Goal: Information Seeking & Learning: Check status

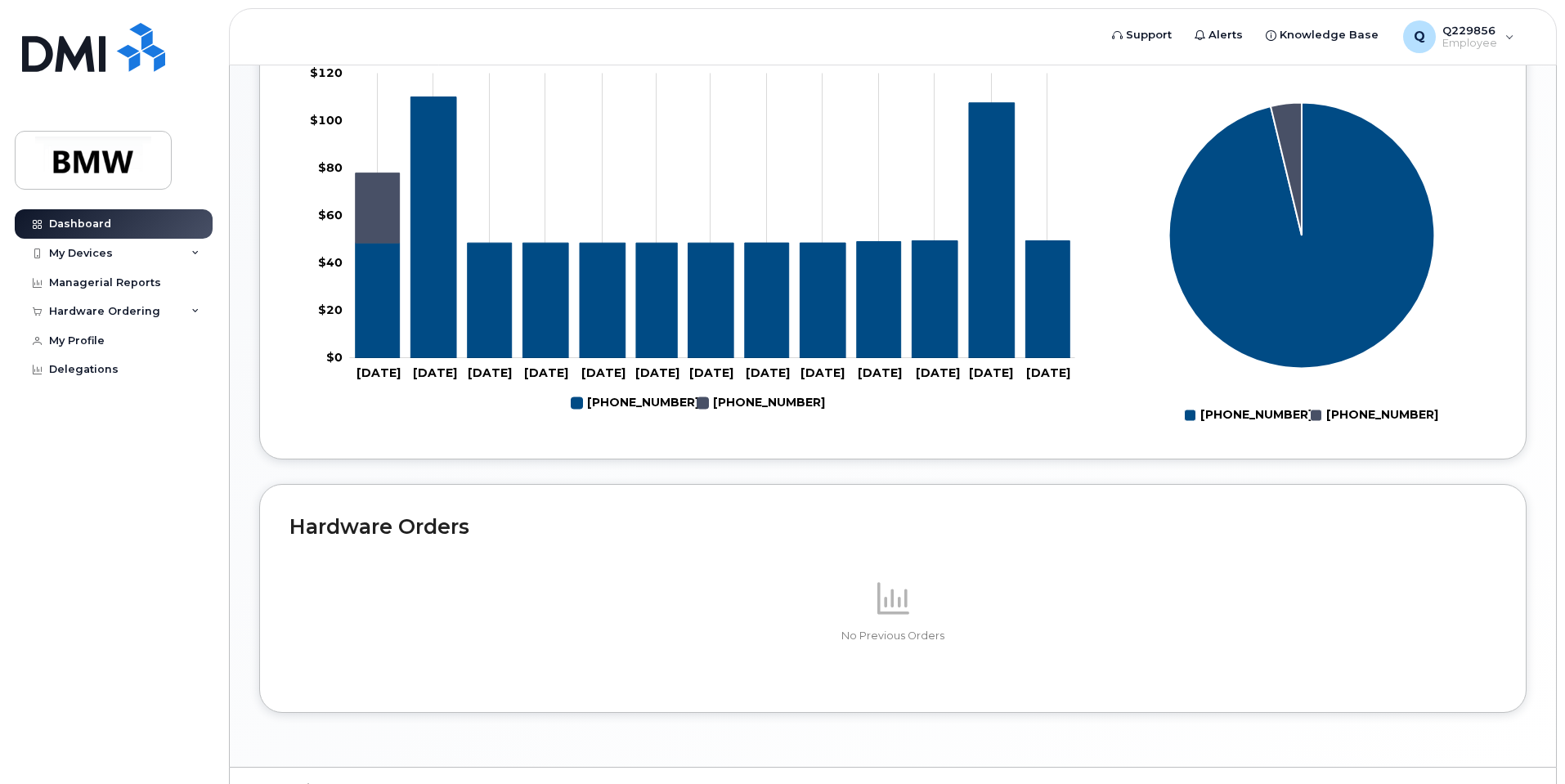
scroll to position [694, 0]
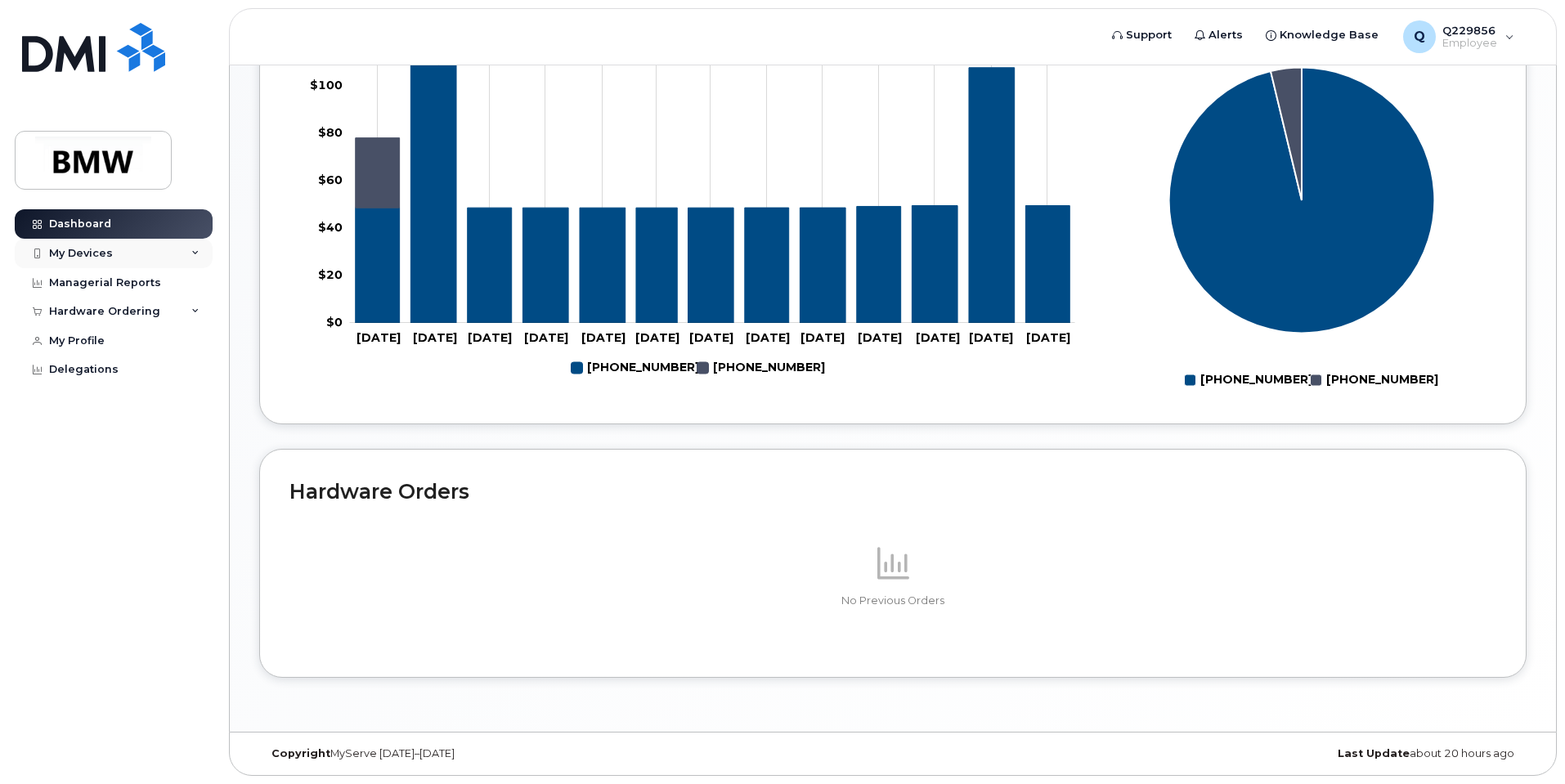
click at [183, 253] on div "My Devices" at bounding box center [114, 254] width 198 height 29
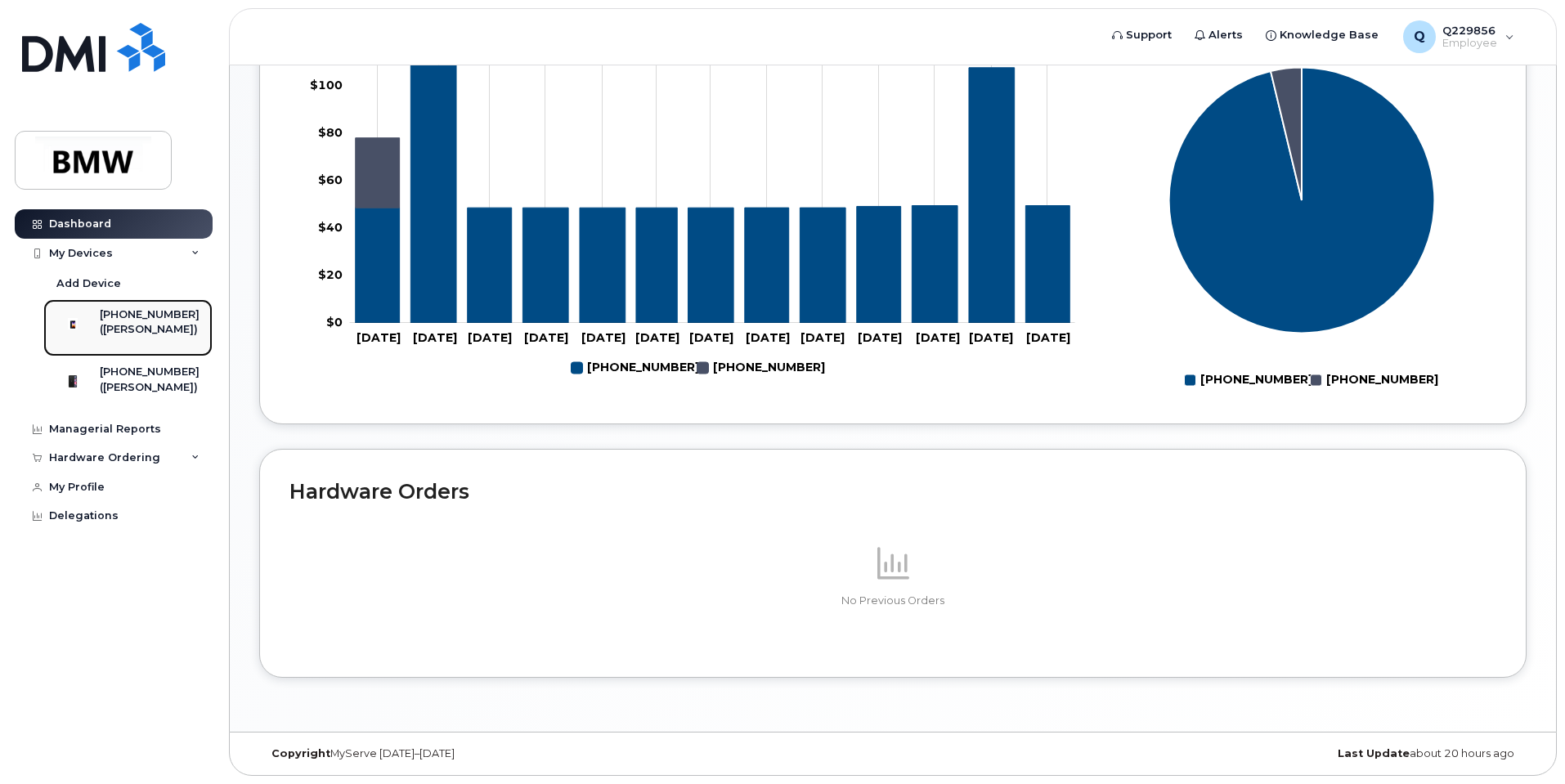
click at [137, 334] on div "([PERSON_NAME])" at bounding box center [150, 328] width 100 height 15
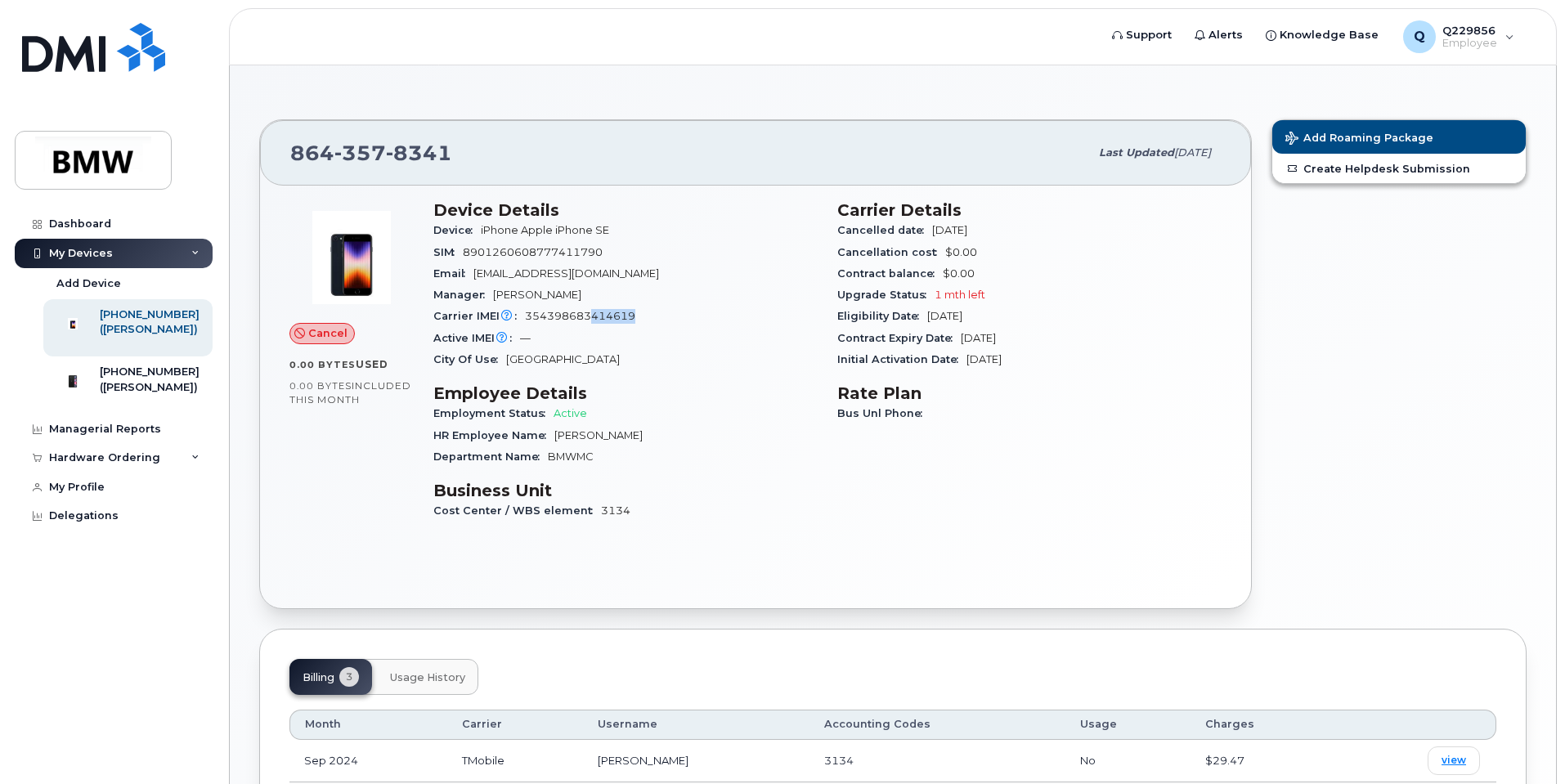
drag, startPoint x: 643, startPoint y: 317, endPoint x: 589, endPoint y: 309, distance: 54.6
click at [589, 309] on div "Carrier IMEI Carrier IMEI is reported during the last billing cycle or change o…" at bounding box center [625, 317] width 384 height 21
click at [678, 367] on div "City Of Use [GEOGRAPHIC_DATA]" at bounding box center [625, 359] width 384 height 21
drag, startPoint x: 467, startPoint y: 149, endPoint x: 304, endPoint y: 178, distance: 165.6
click at [288, 153] on div "864 357 8341 Last updated Nov 03, 2024" at bounding box center [756, 153] width 991 height 65
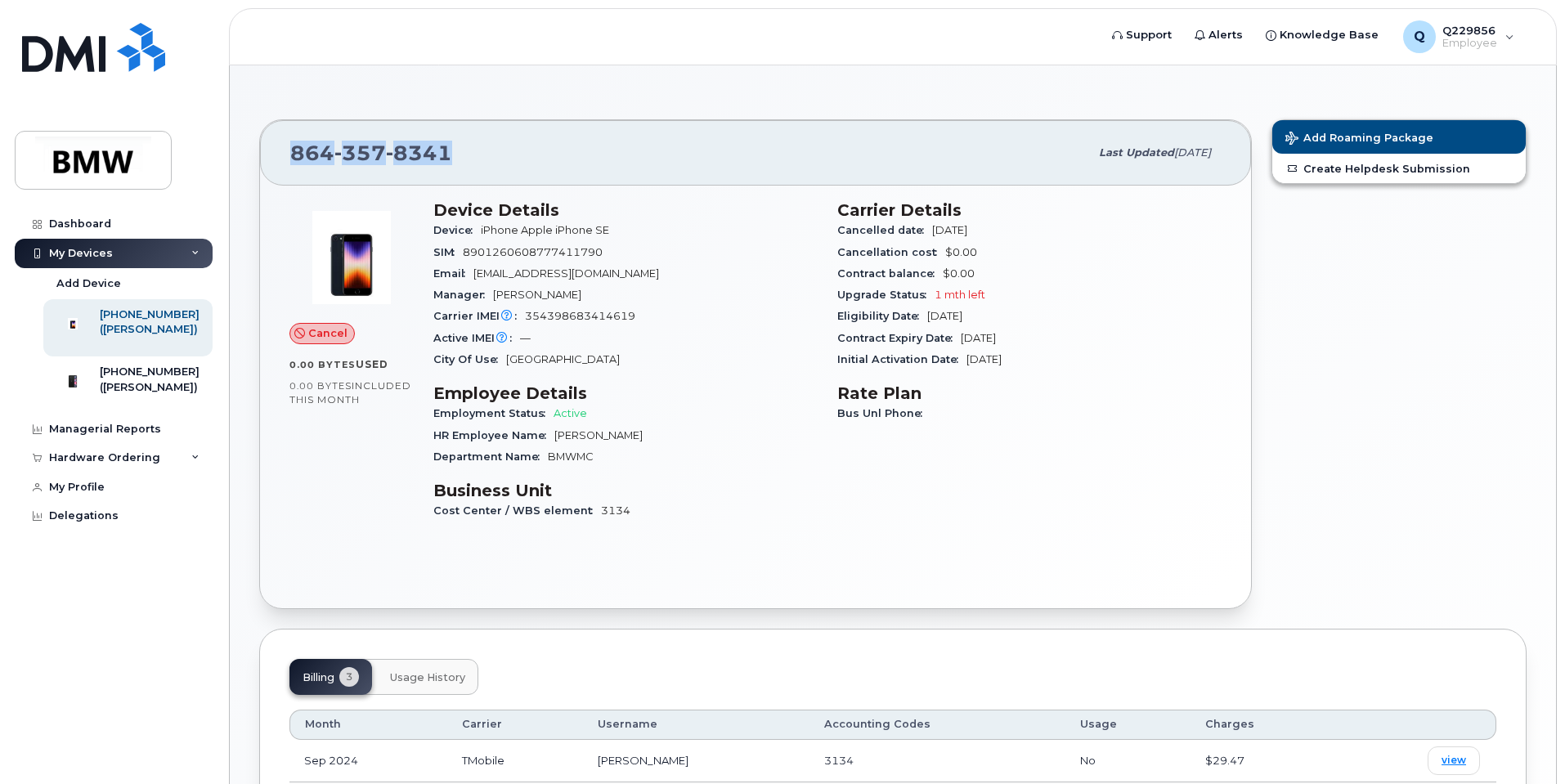
copy span "864 357 8341"
click at [75, 646] on div "Dashboard My Devices Add Device 864-357-8341 (Matthias Ackermann) 864-631-3546 …" at bounding box center [116, 484] width 202 height 550
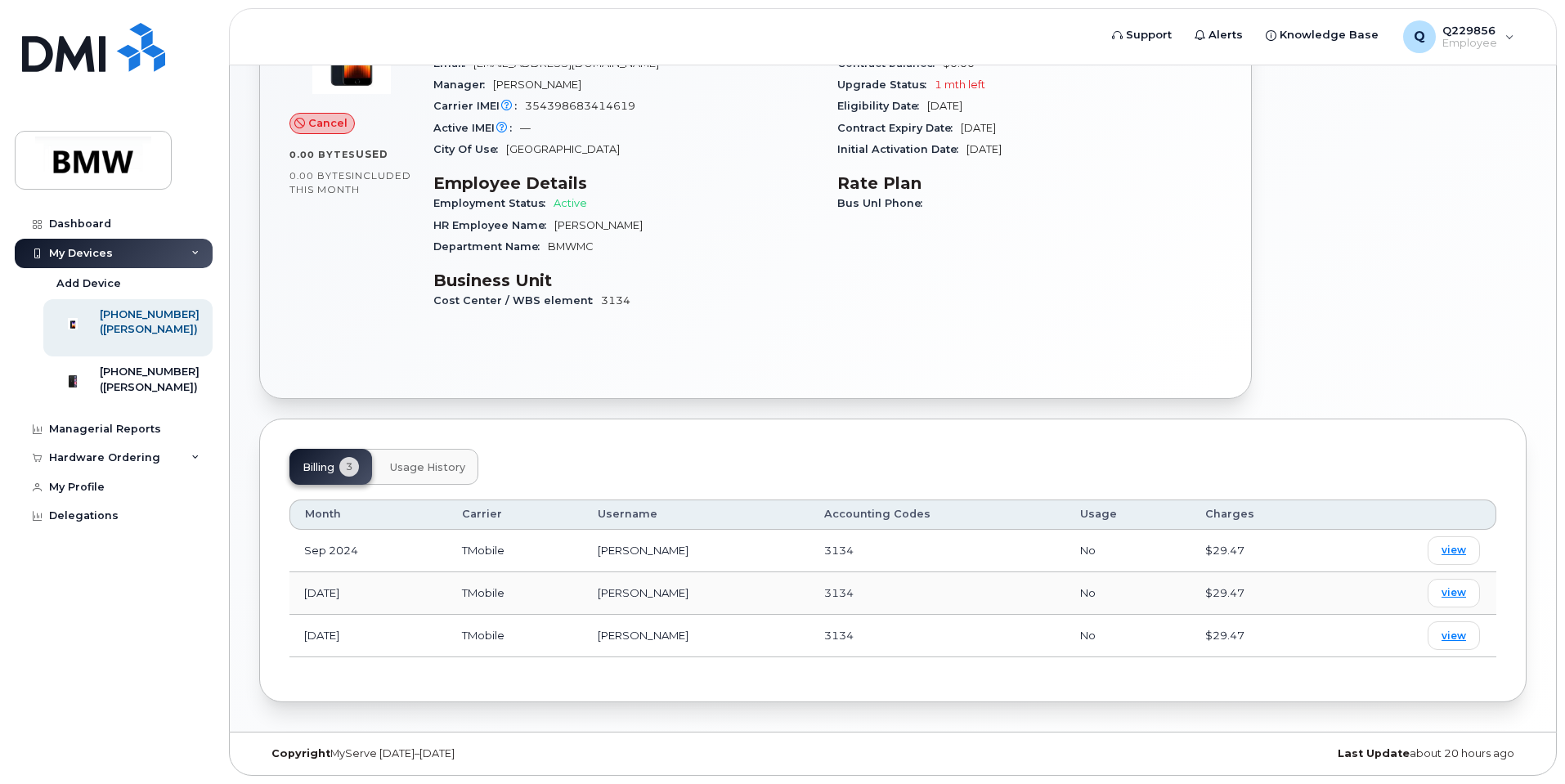
scroll to position [128, 0]
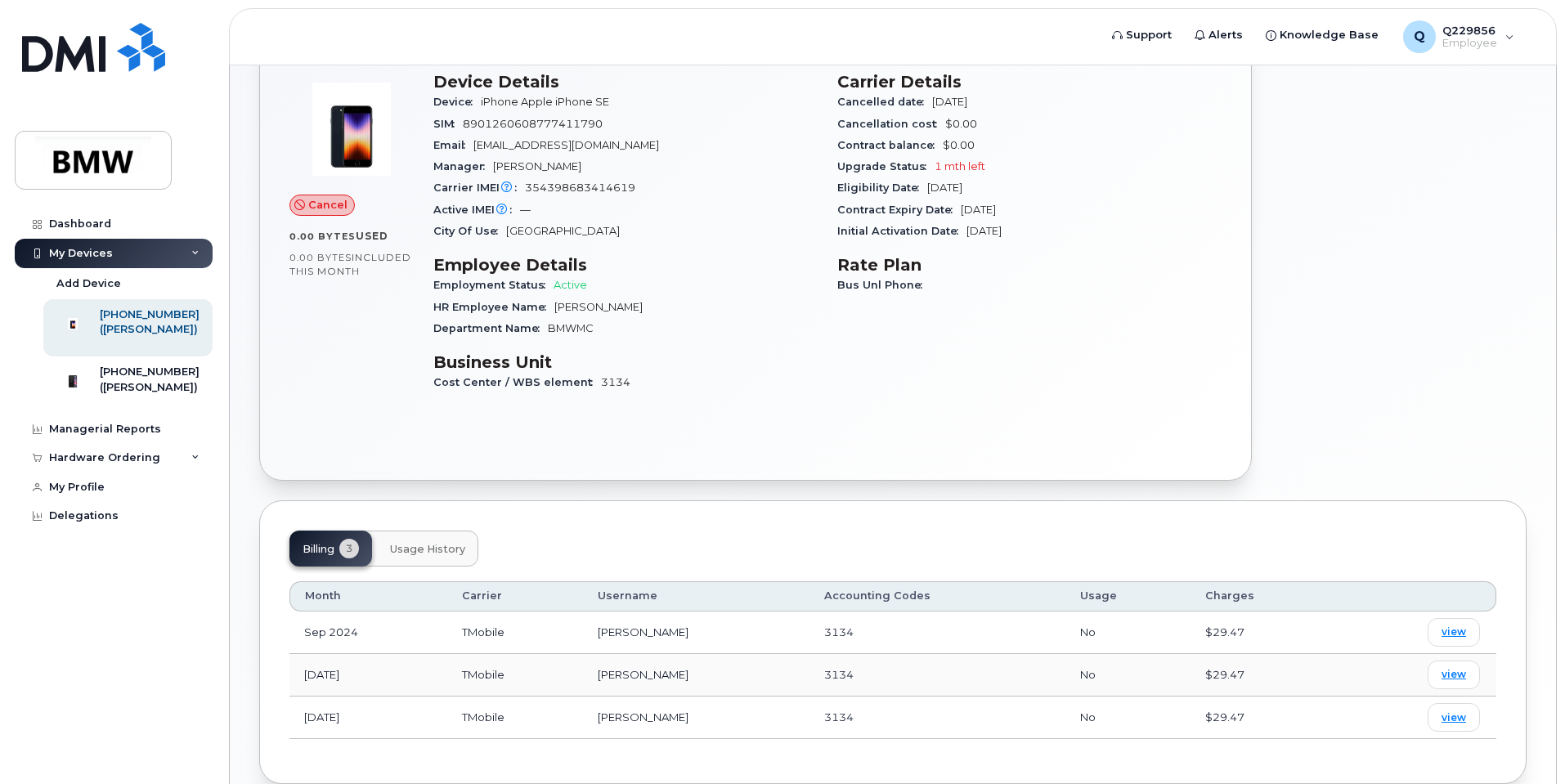
click at [418, 546] on span "Usage History" at bounding box center [427, 549] width 75 height 13
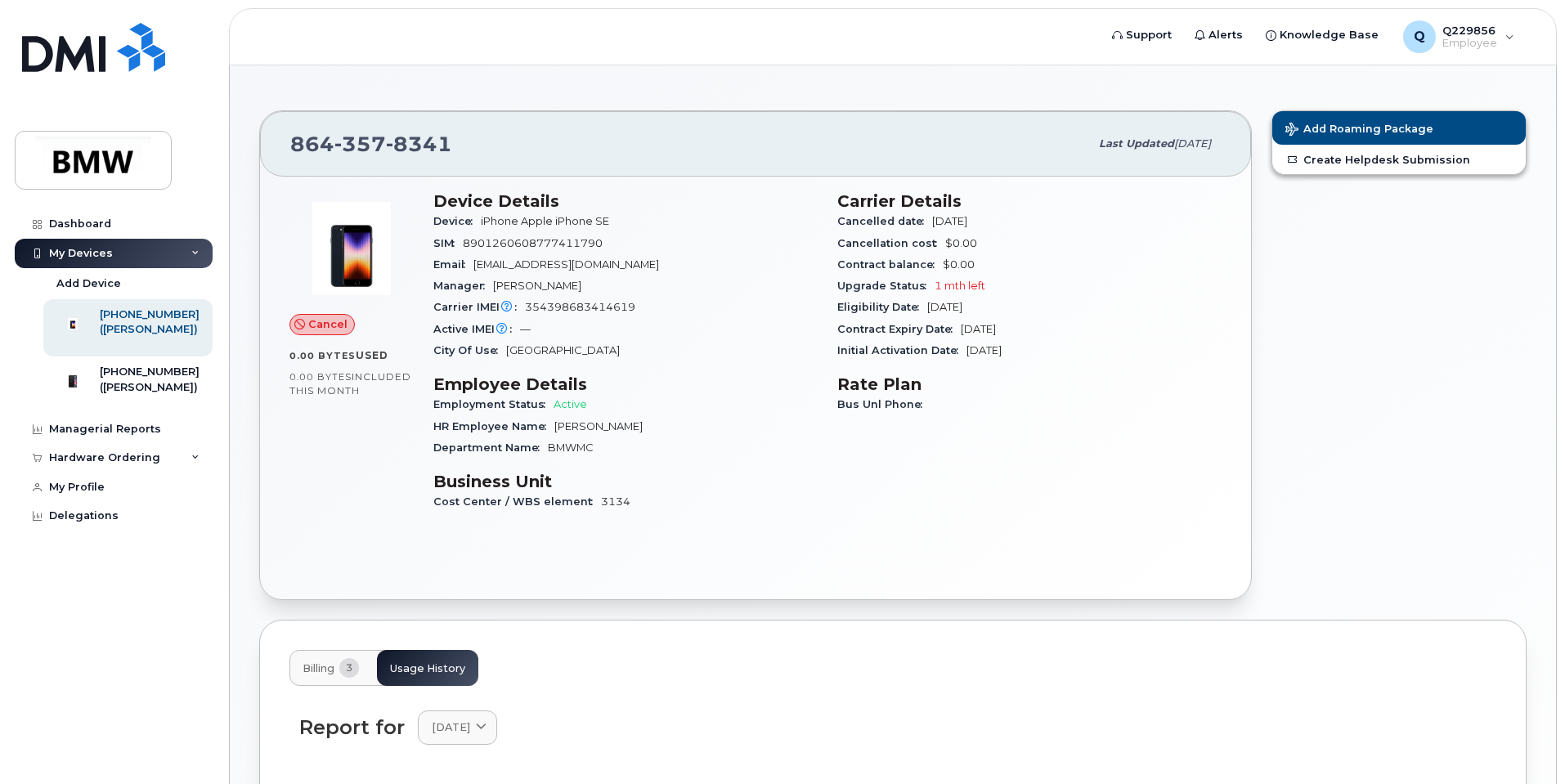
scroll to position [0, 0]
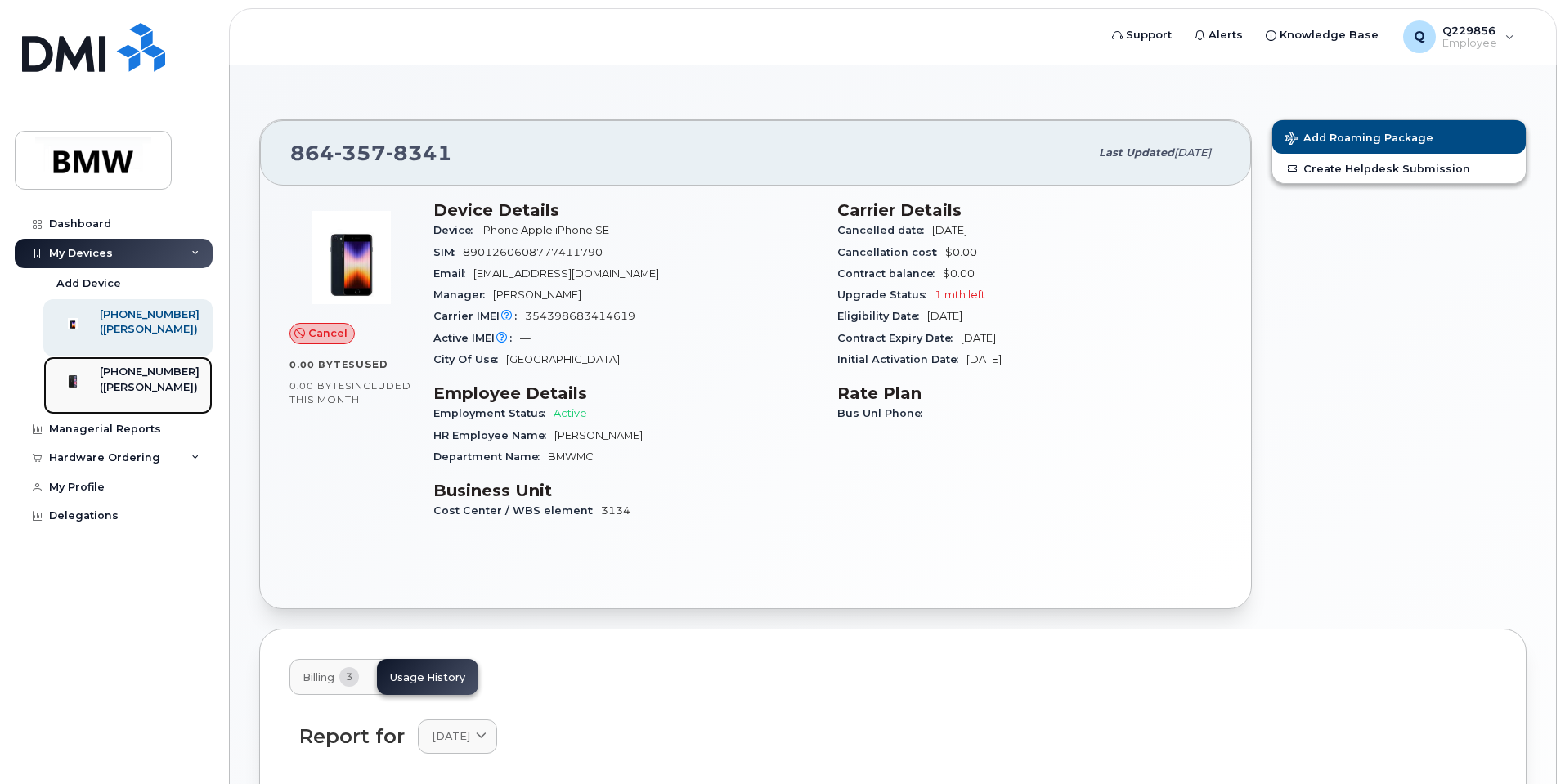
click at [133, 389] on div "([PERSON_NAME])" at bounding box center [150, 387] width 100 height 15
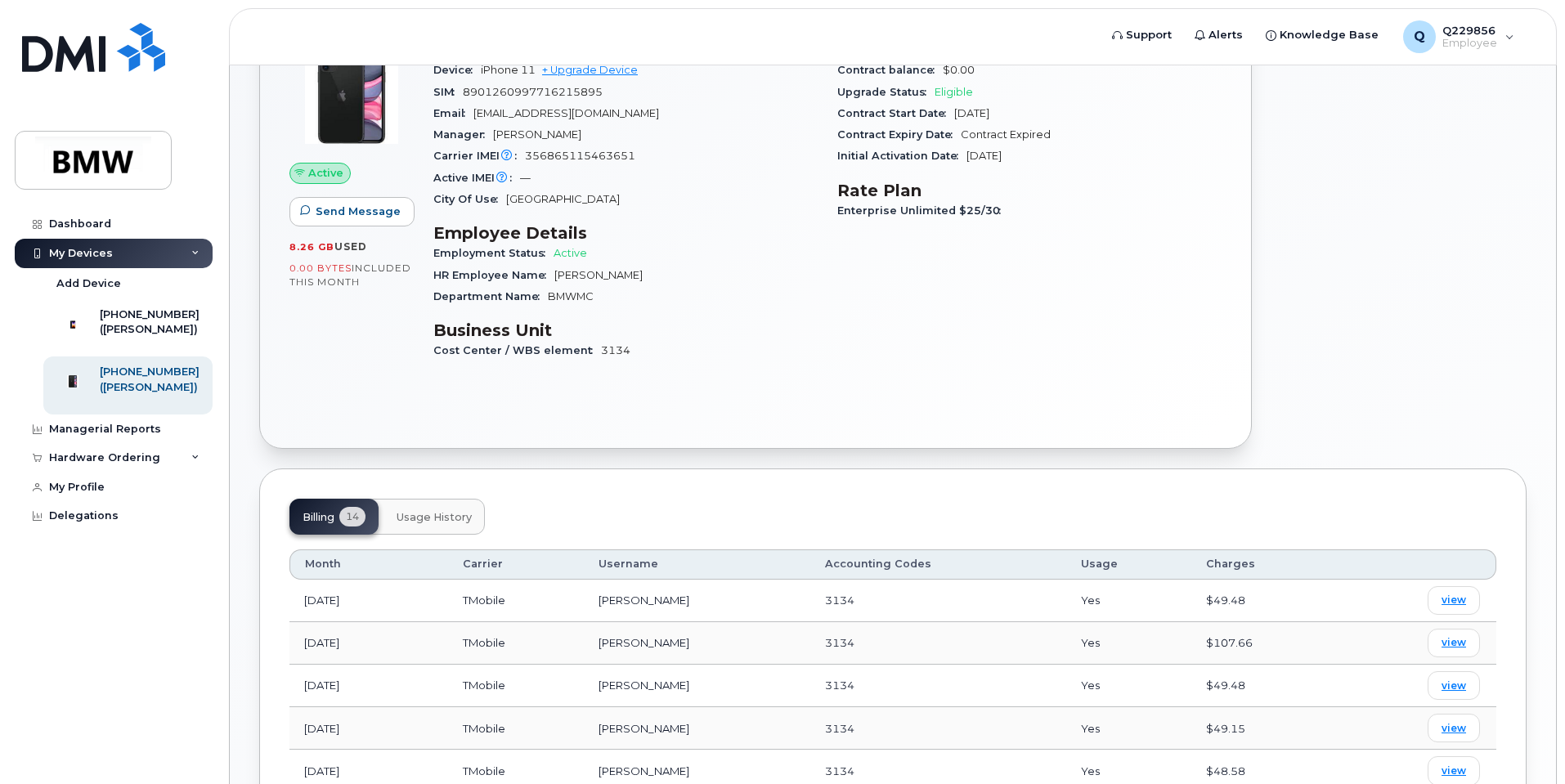
scroll to position [434, 0]
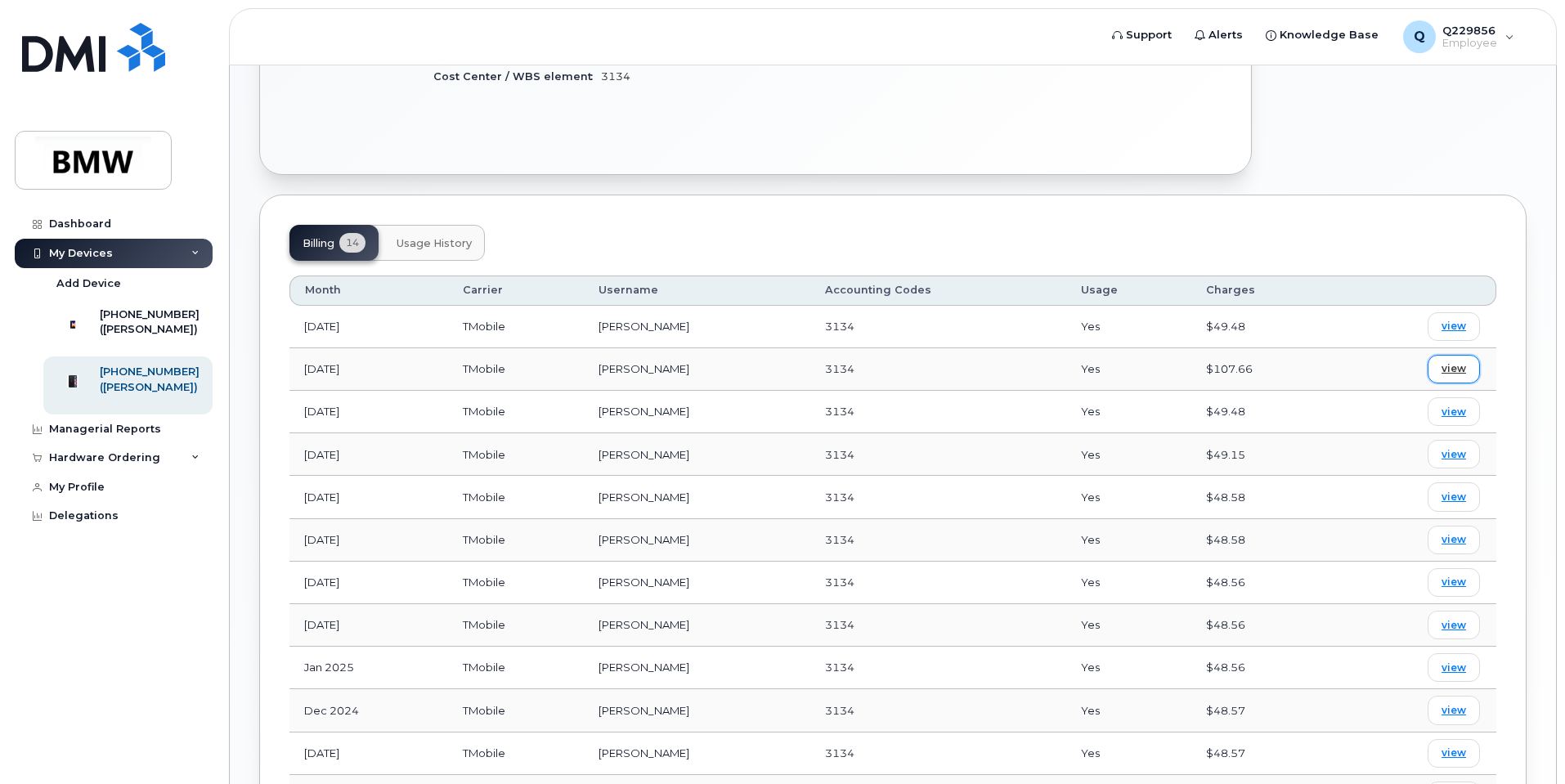
click at [1466, 367] on span "view" at bounding box center [1453, 368] width 24 height 15
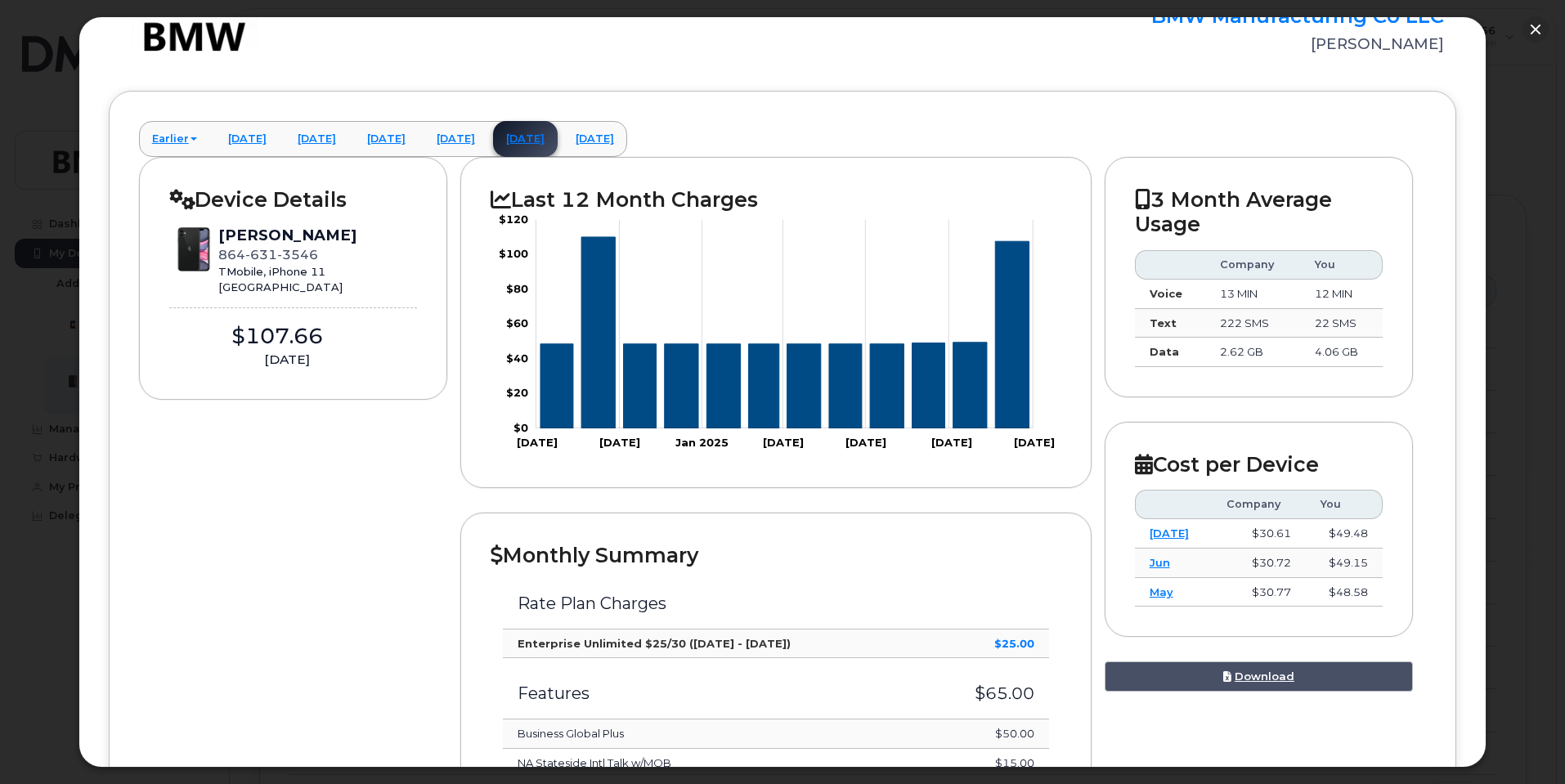
scroll to position [82, 0]
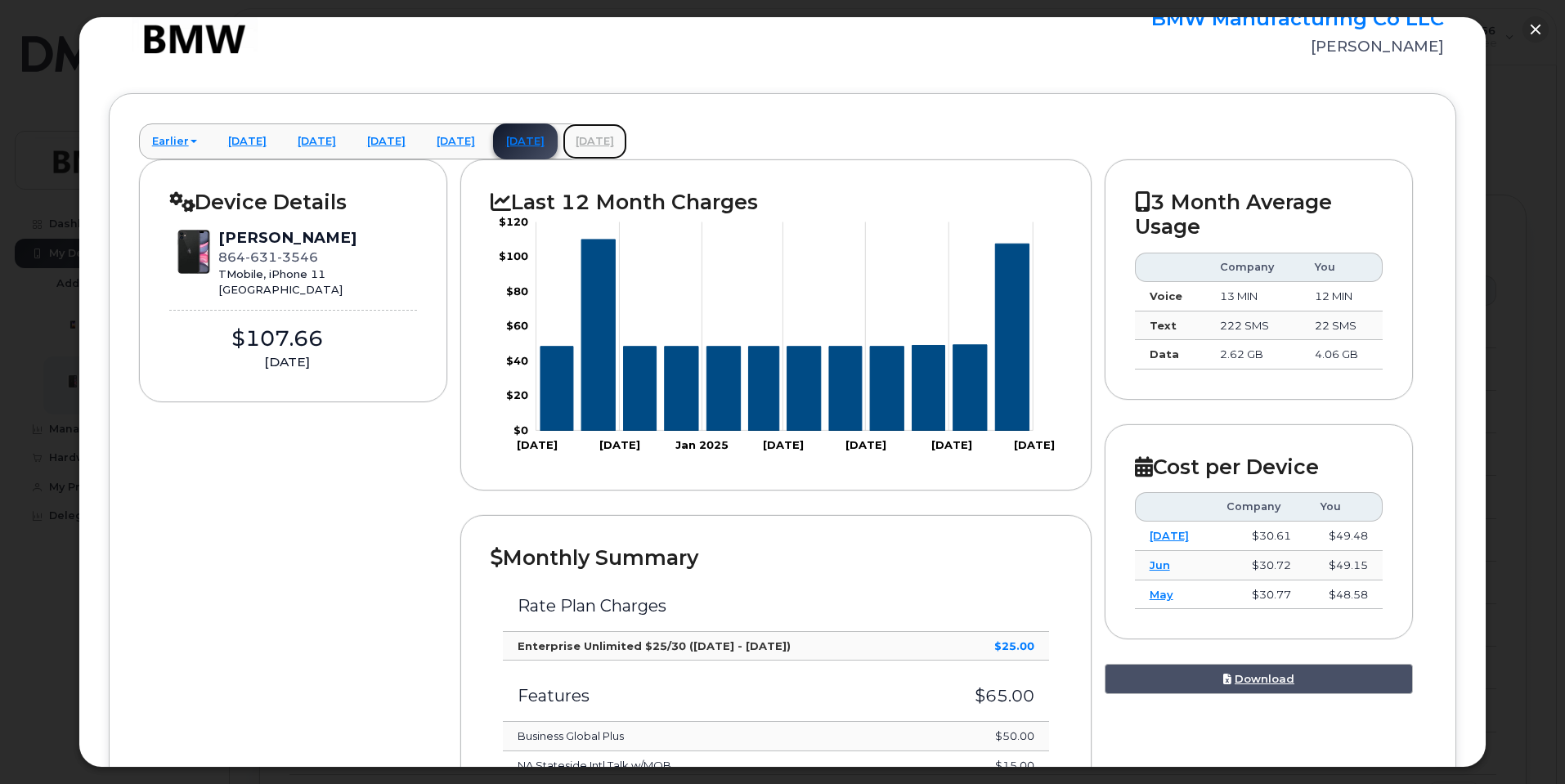
click at [627, 144] on link "September 2025" at bounding box center [595, 141] width 64 height 36
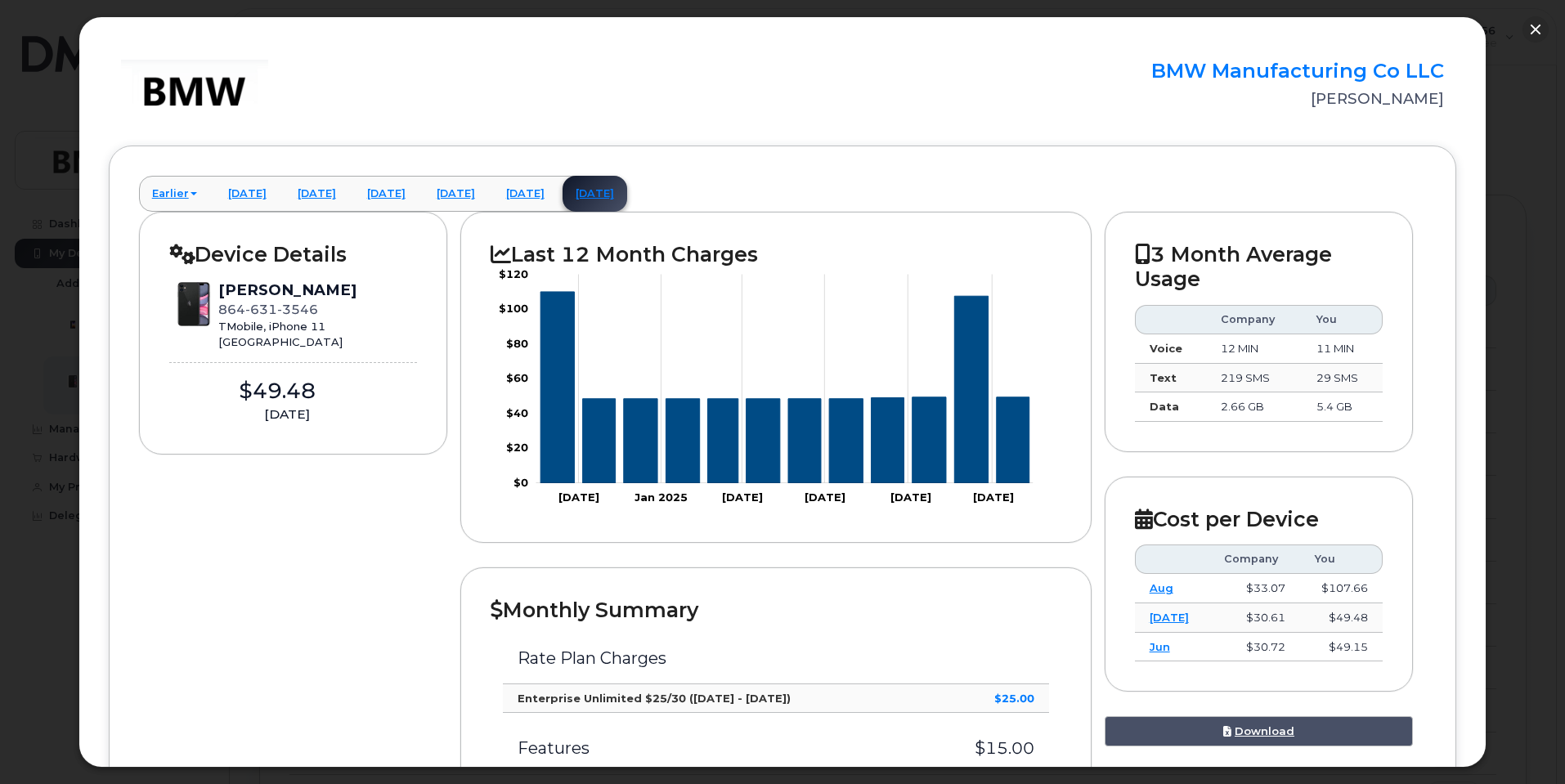
scroll to position [0, 0]
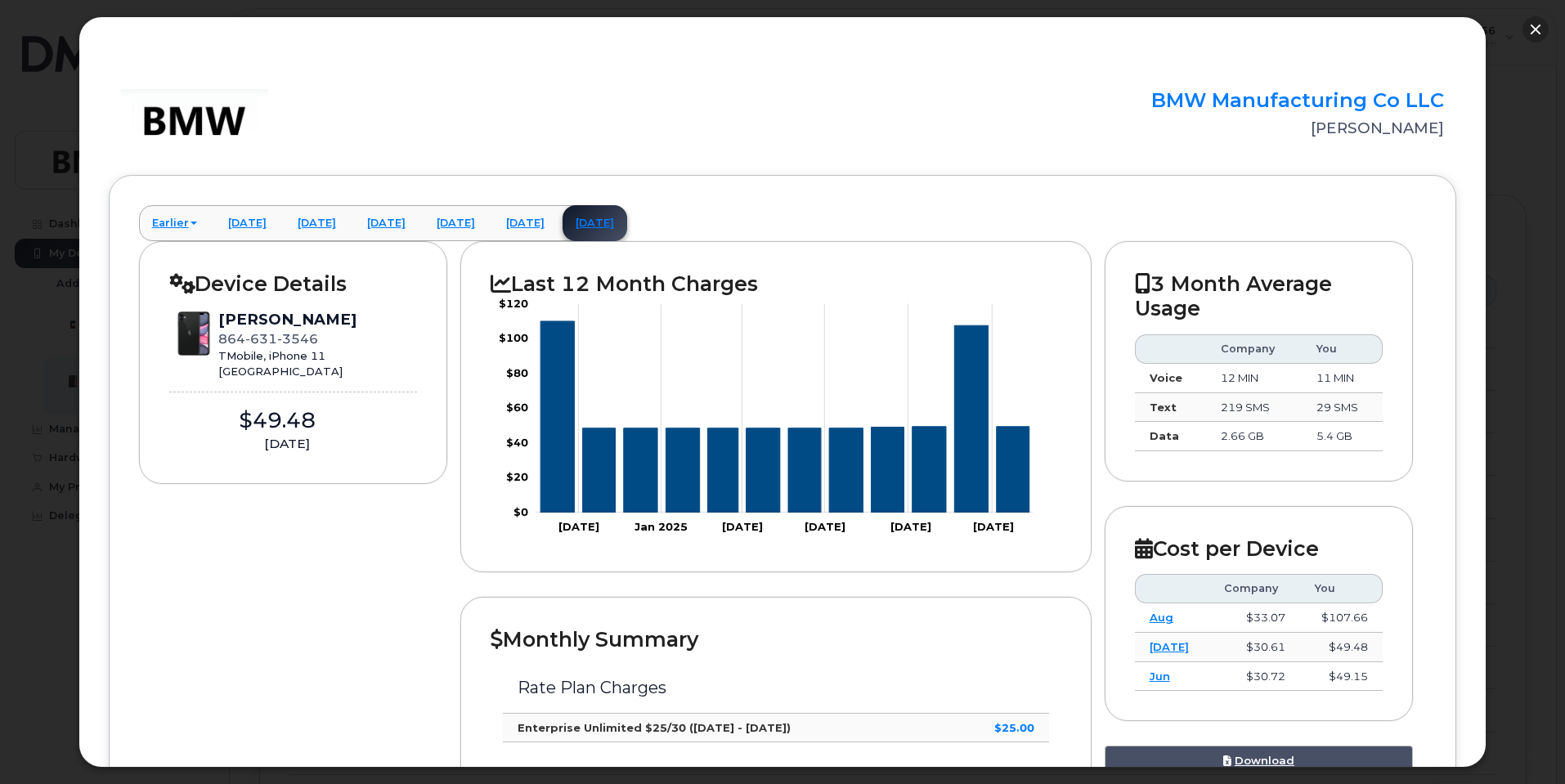
click at [1537, 30] on button "button" at bounding box center [1536, 29] width 26 height 26
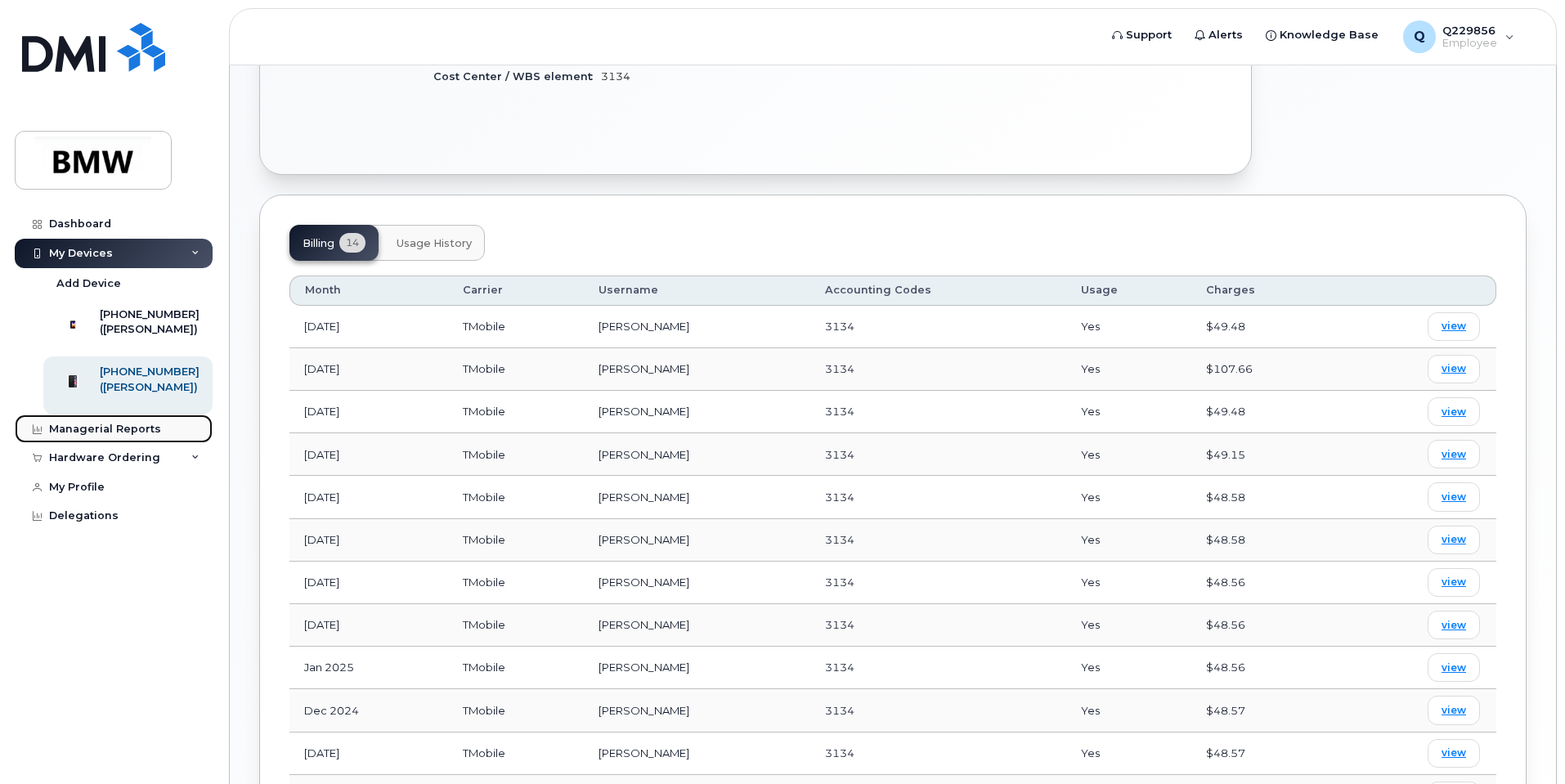
click at [143, 435] on div "Managerial Reports" at bounding box center [104, 428] width 112 height 13
